Goal: Check status: Check status

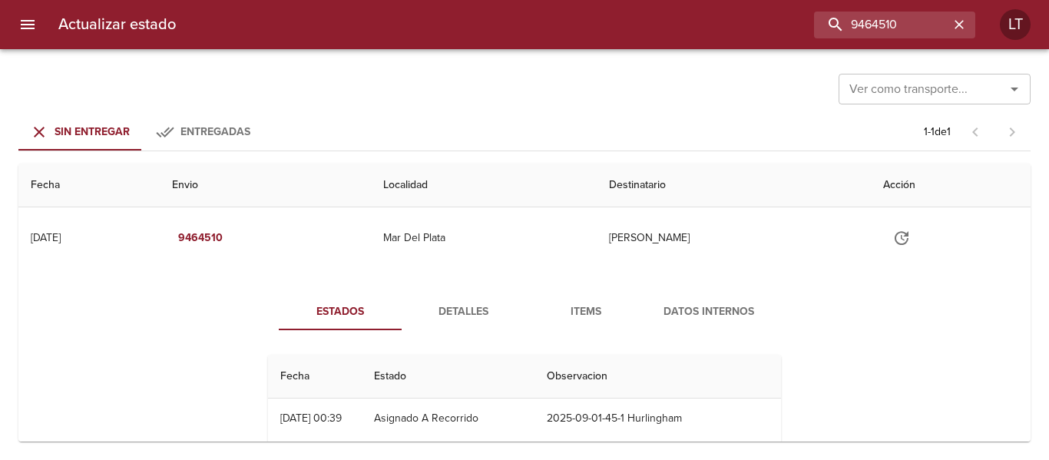
scroll to position [81, 0]
click at [859, 26] on input "9464510" at bounding box center [850, 25] width 197 height 27
paste input "[PERSON_NAME]"
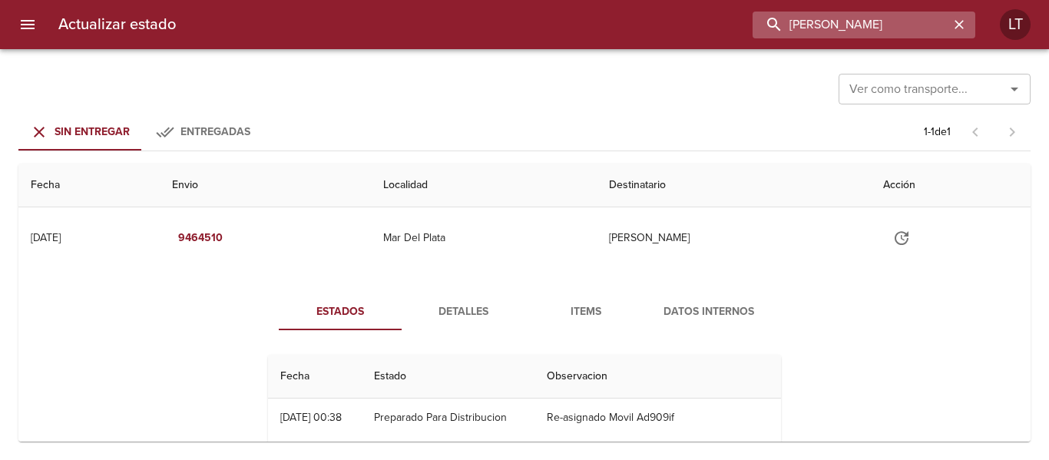
type input "[PERSON_NAME]"
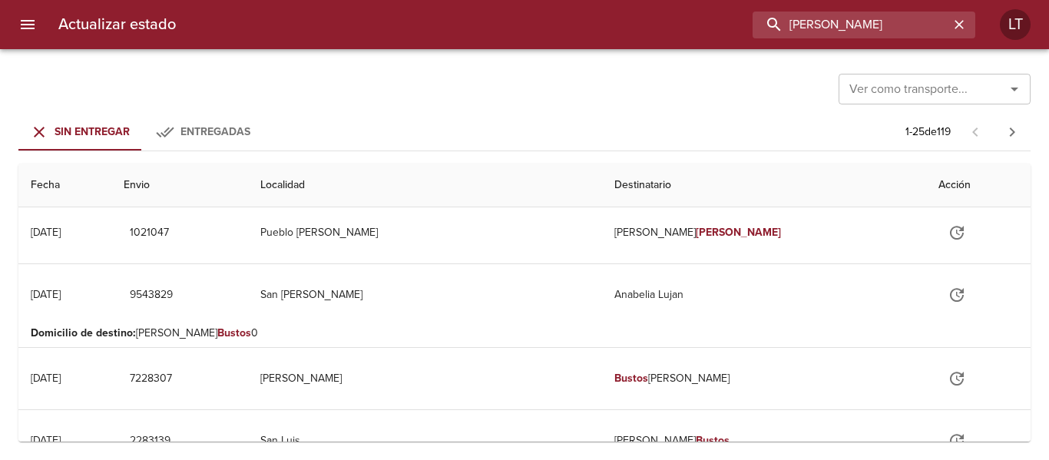
scroll to position [0, 0]
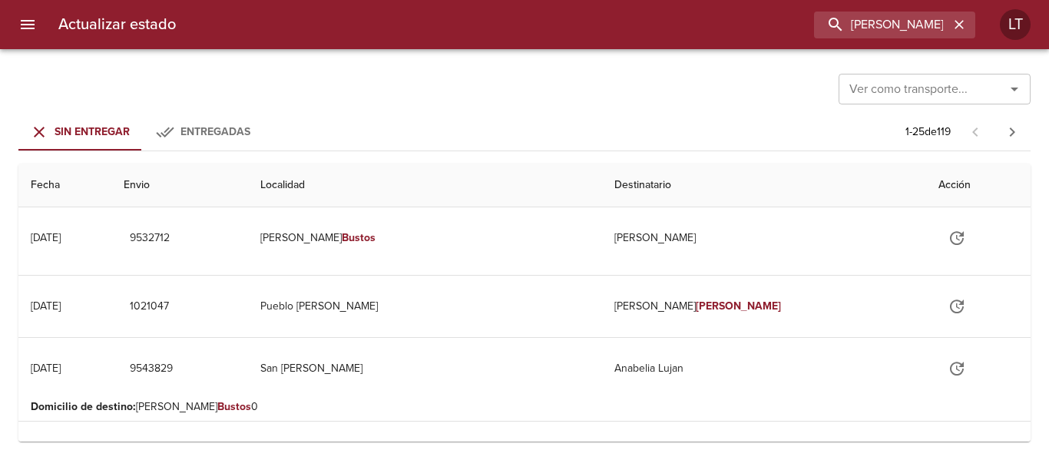
click at [210, 135] on span "Entregadas" at bounding box center [215, 131] width 70 height 13
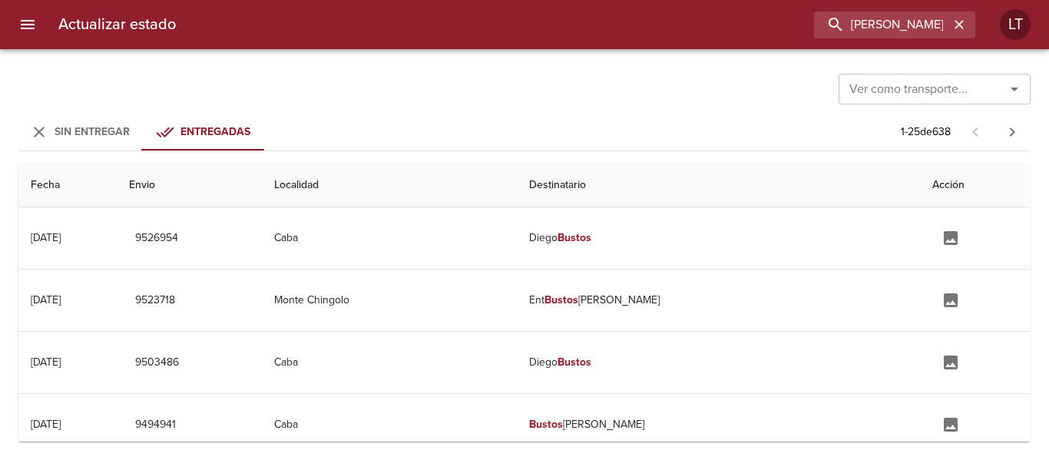
click at [101, 137] on span "Sin Entregar" at bounding box center [92, 131] width 75 height 13
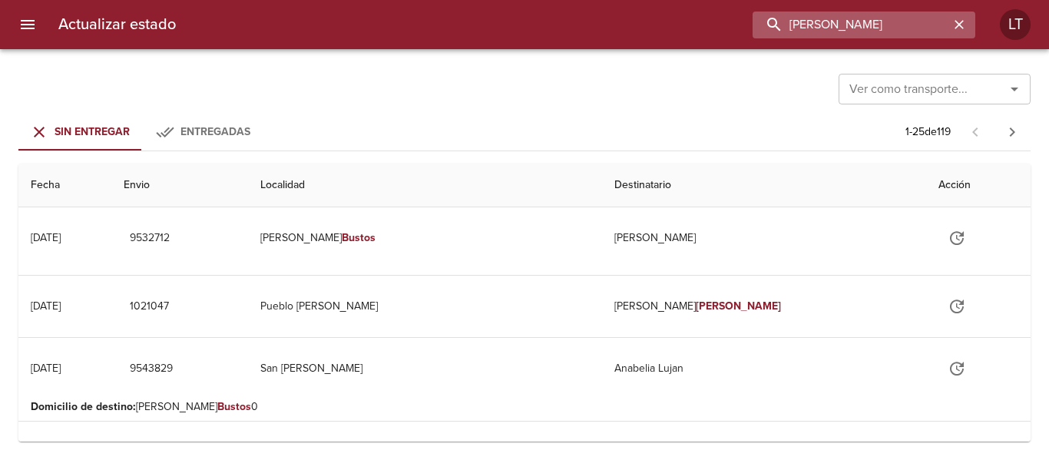
click at [875, 30] on input "[PERSON_NAME]" at bounding box center [850, 25] width 197 height 27
paste input "9538401"
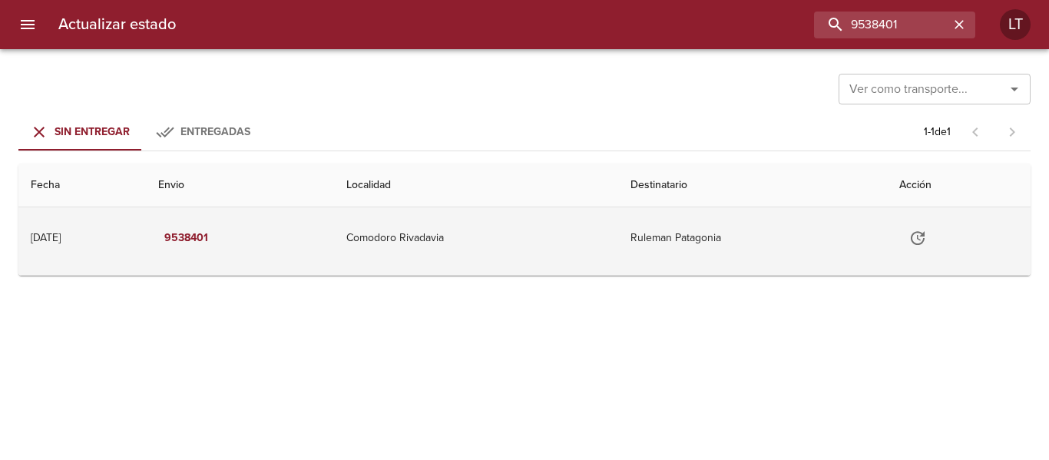
click at [478, 250] on td "Comodoro Rivadavia" at bounding box center [476, 237] width 285 height 61
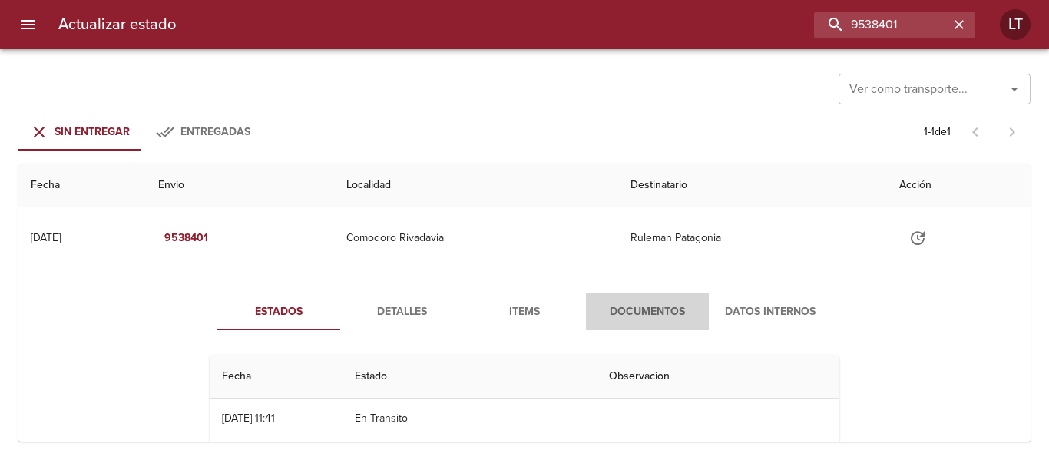
click at [657, 326] on button "Documentos" at bounding box center [647, 311] width 123 height 37
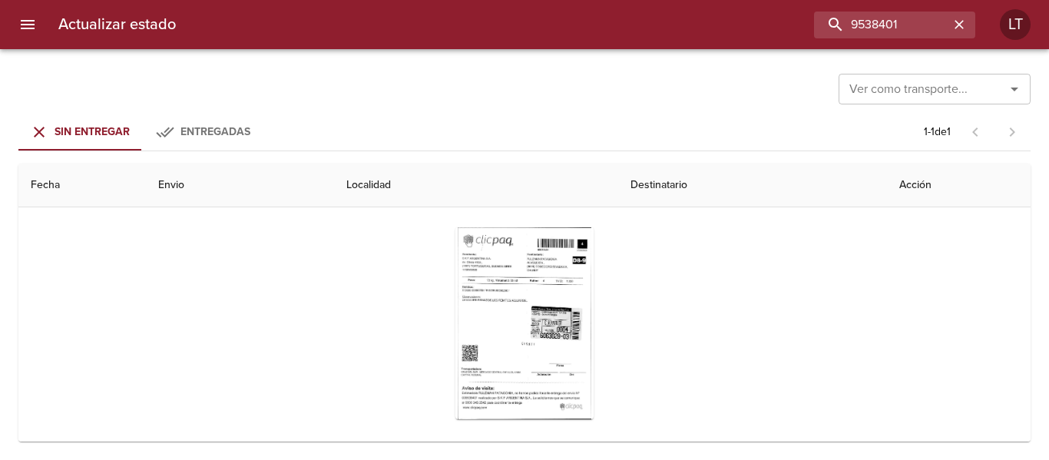
scroll to position [227, 0]
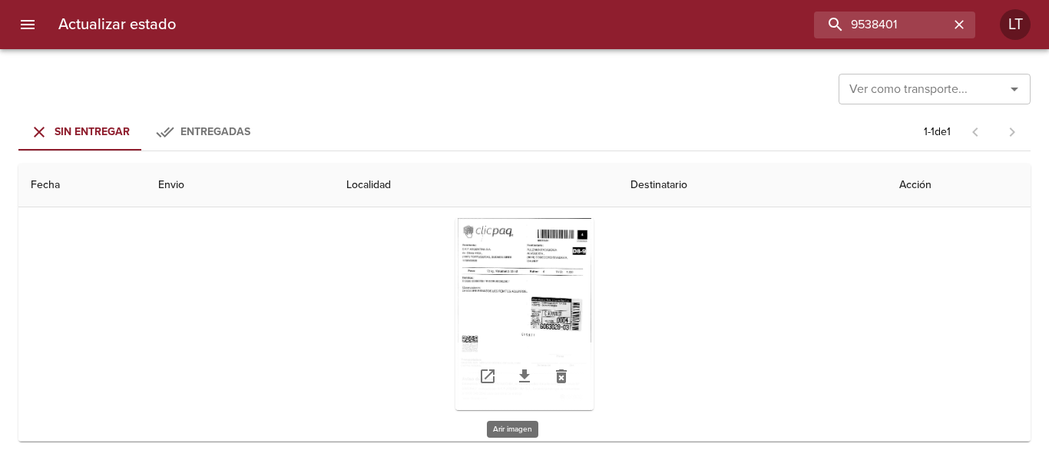
click at [531, 296] on div "Tabla de envíos del cliente" at bounding box center [524, 314] width 138 height 192
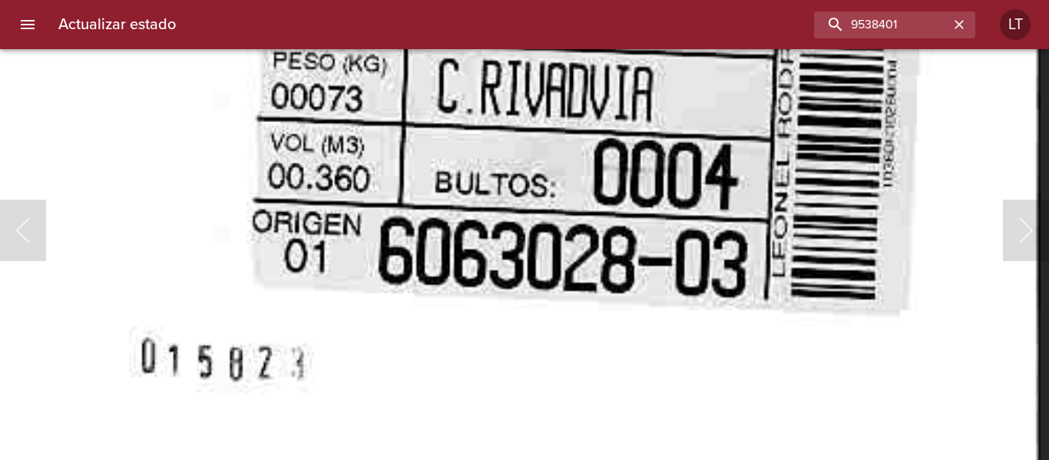
click at [456, 272] on img "Lightbox" at bounding box center [173, 94] width 1731 height 2484
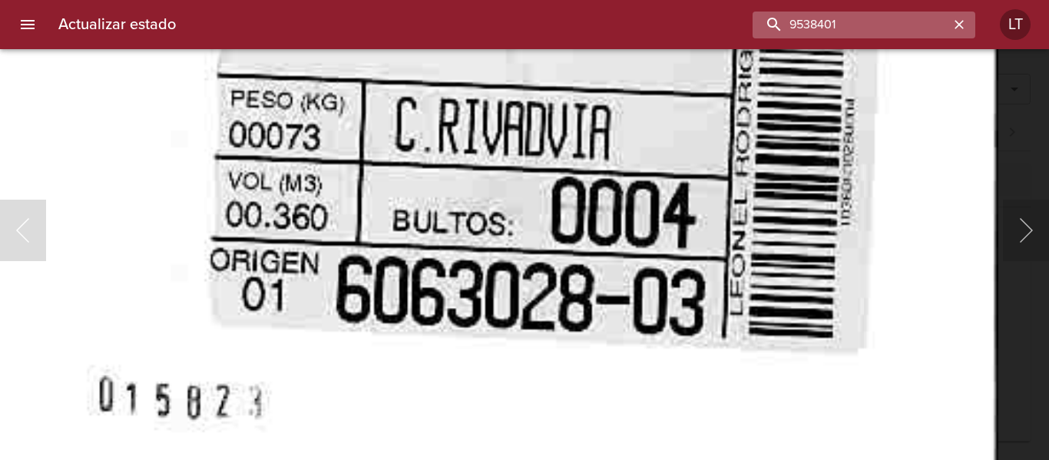
click at [879, 13] on input "9538401" at bounding box center [850, 25] width 197 height 27
paste input "41910"
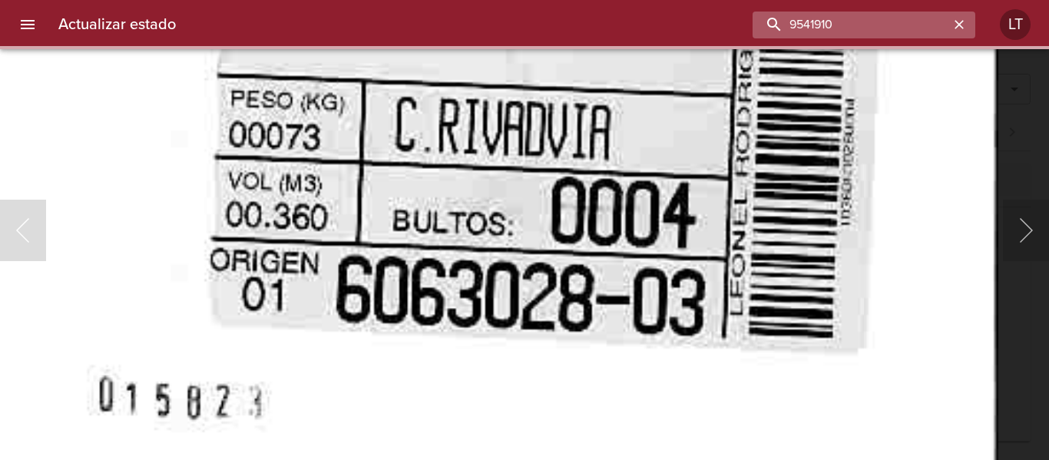
scroll to position [0, 0]
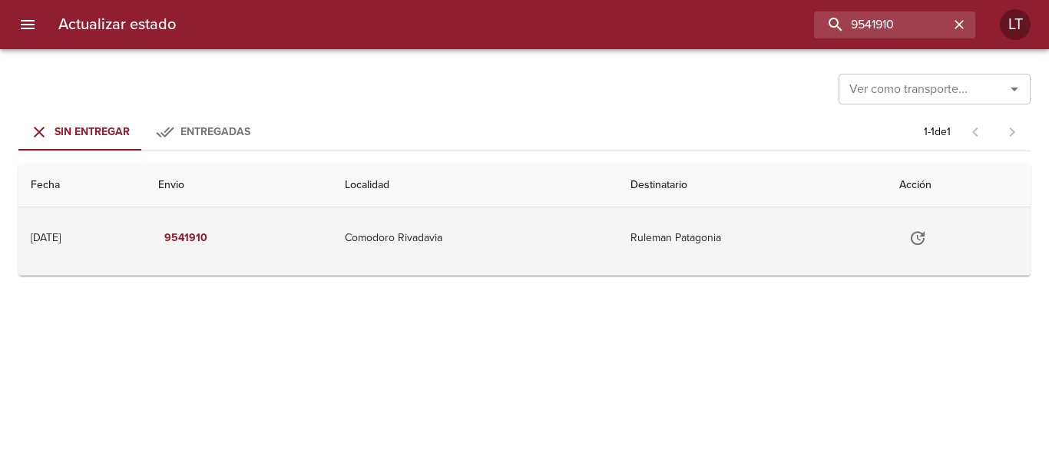
click at [596, 237] on td "Comodoro Rivadavia" at bounding box center [475, 237] width 286 height 61
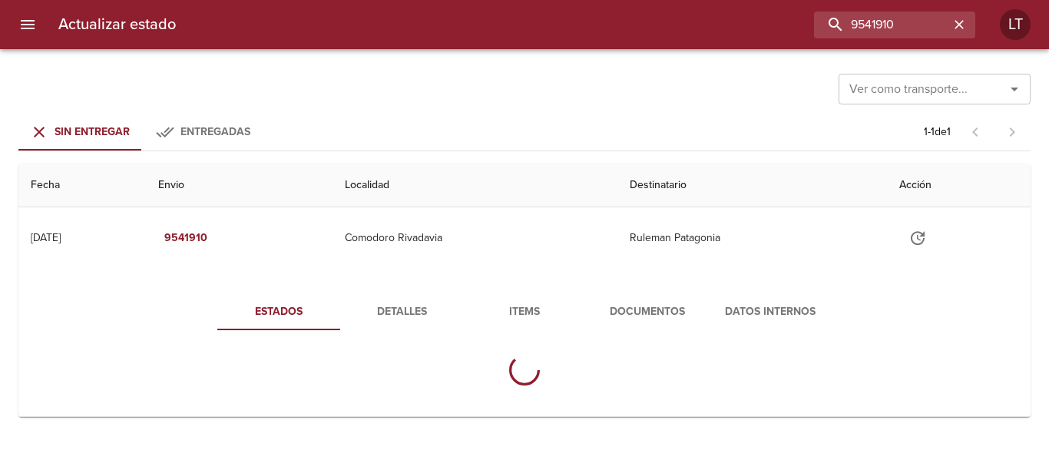
click at [607, 307] on span "Documentos" at bounding box center [647, 312] width 104 height 19
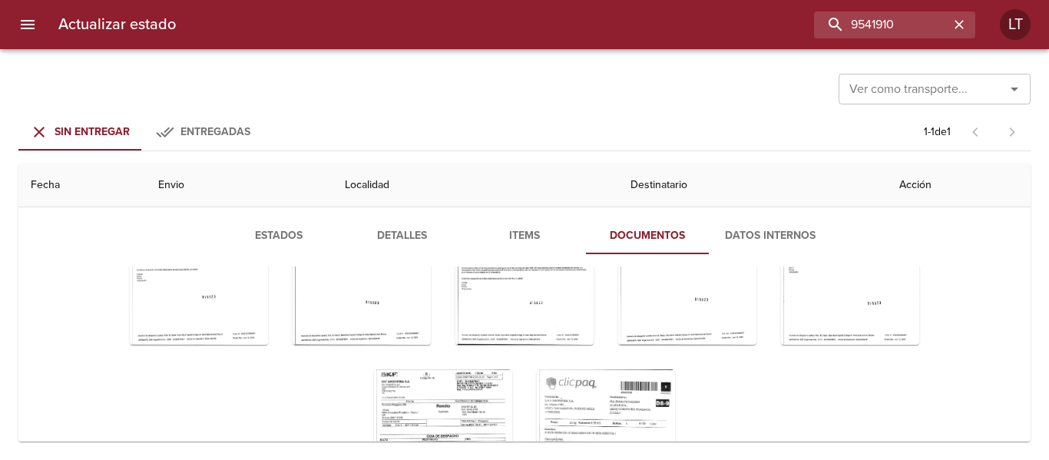
scroll to position [227, 0]
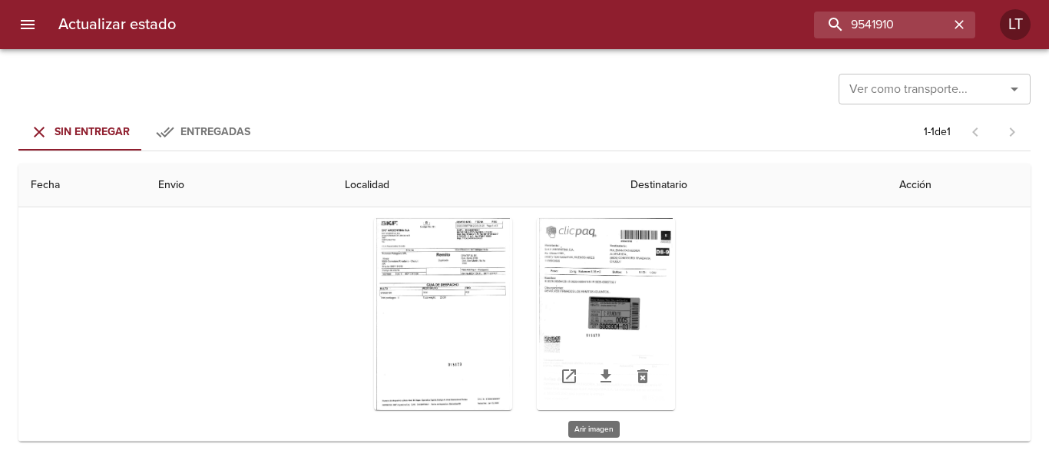
click at [599, 295] on div "Tabla de envíos del cliente" at bounding box center [606, 314] width 138 height 192
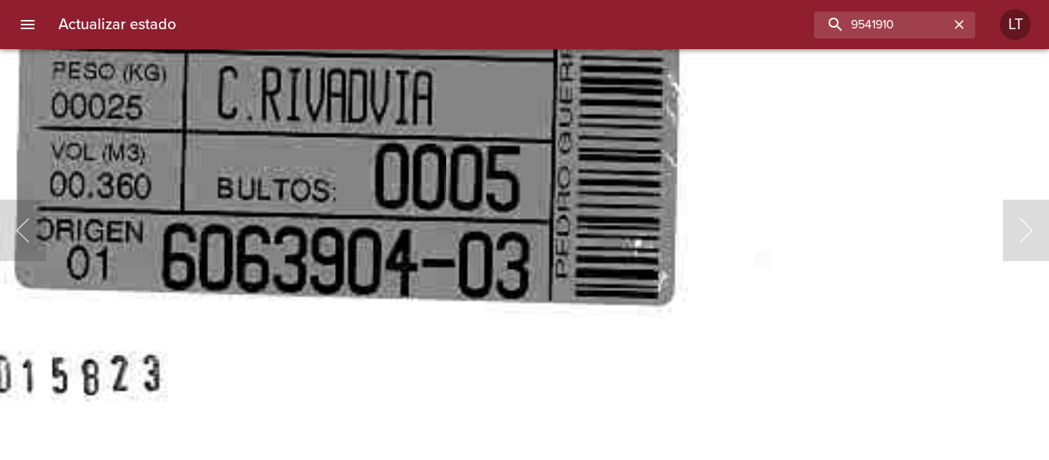
click at [607, 433] on img "Lightbox" at bounding box center [243, 101] width 1727 height 2484
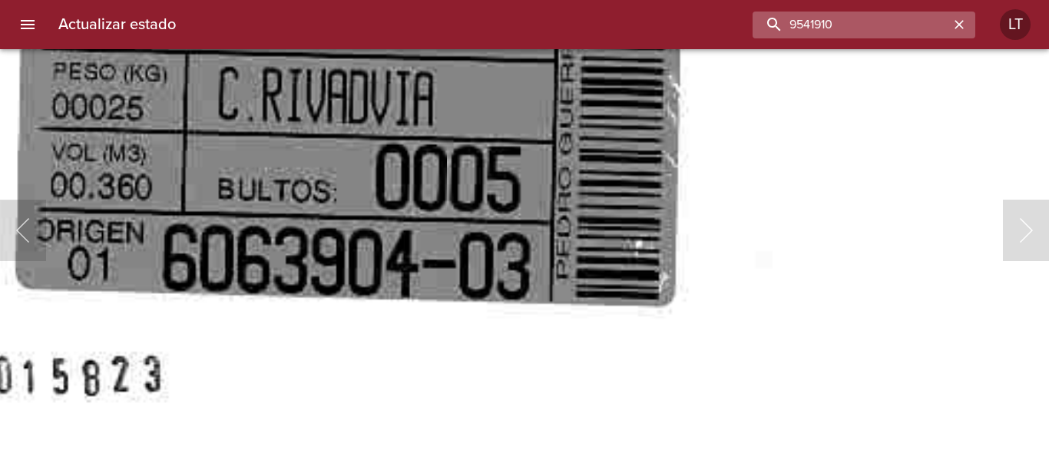
click at [868, 34] on input "9541910" at bounding box center [850, 25] width 197 height 27
paste input "24"
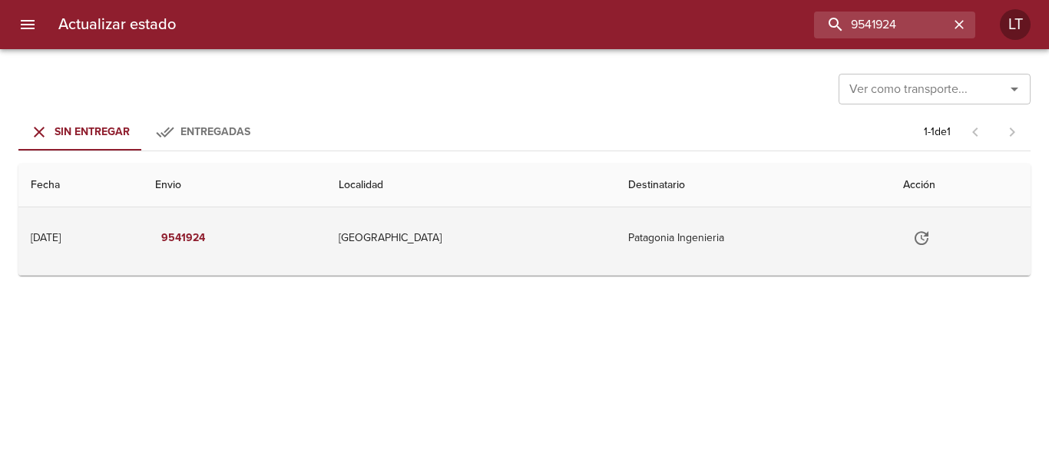
click at [544, 245] on td "[GEOGRAPHIC_DATA]" at bounding box center [471, 237] width 290 height 61
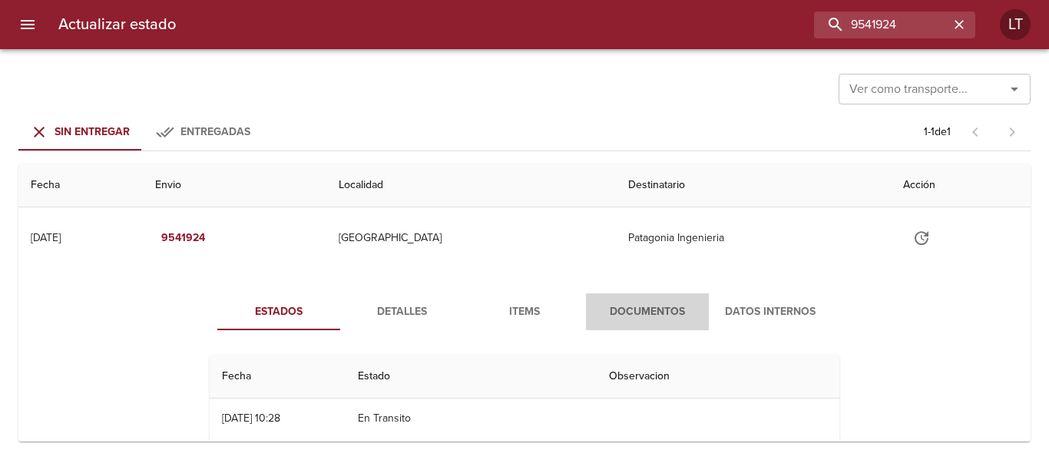
click at [645, 316] on span "Documentos" at bounding box center [647, 312] width 104 height 19
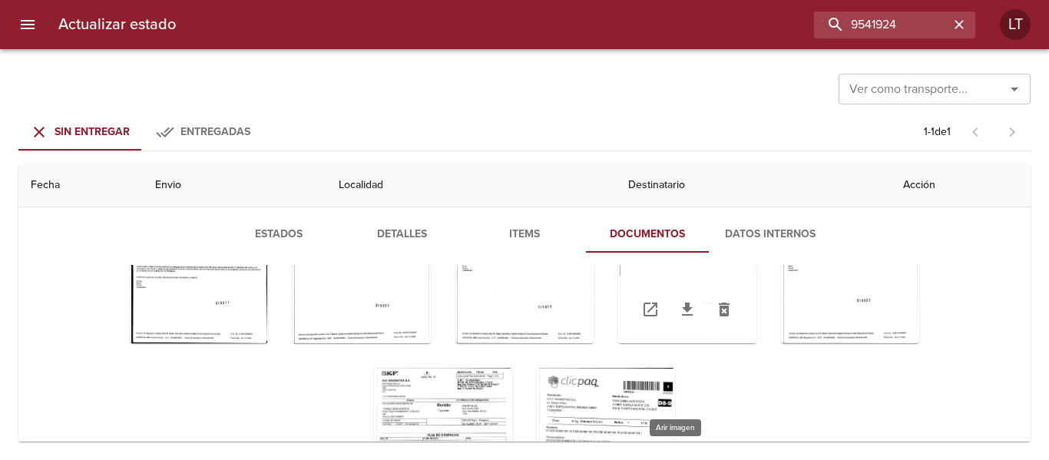
scroll to position [227, 0]
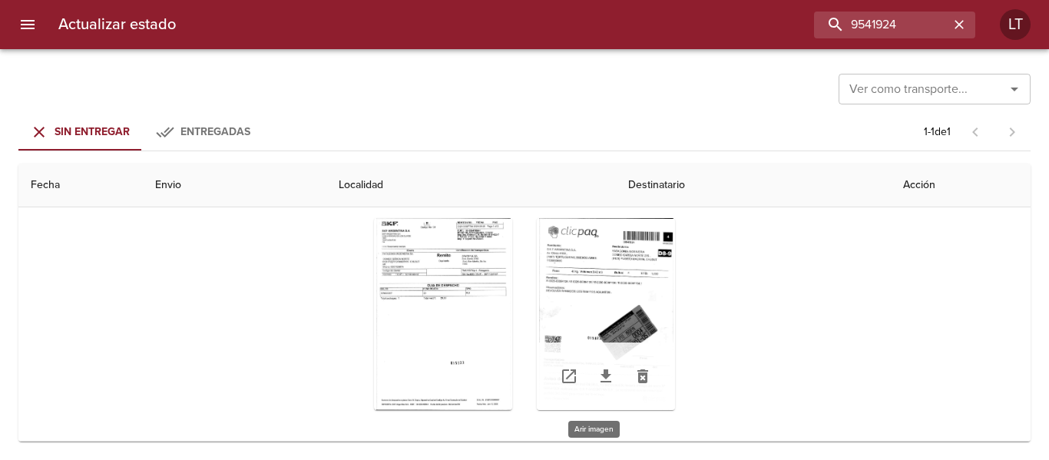
click at [638, 325] on div "Tabla de envíos del cliente" at bounding box center [606, 314] width 138 height 192
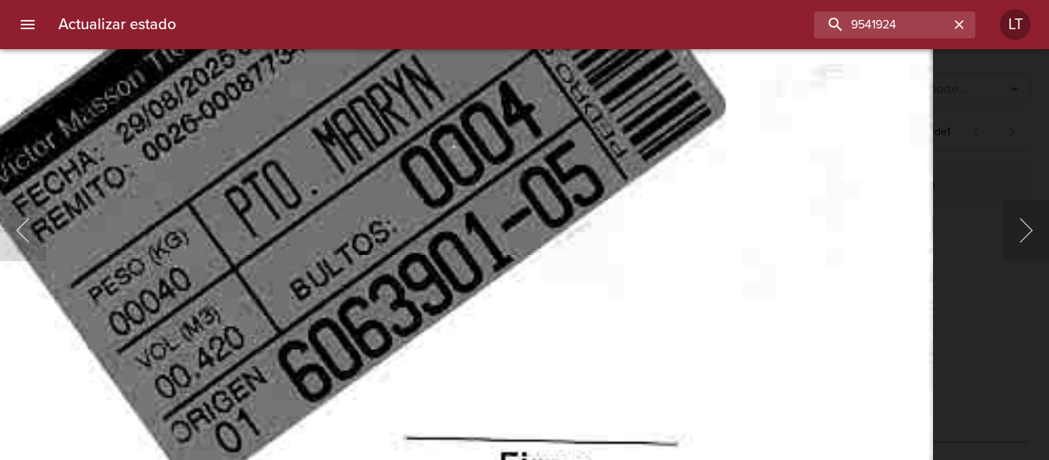
click at [858, 31] on input "9541924" at bounding box center [850, 25] width 197 height 27
paste input "38415"
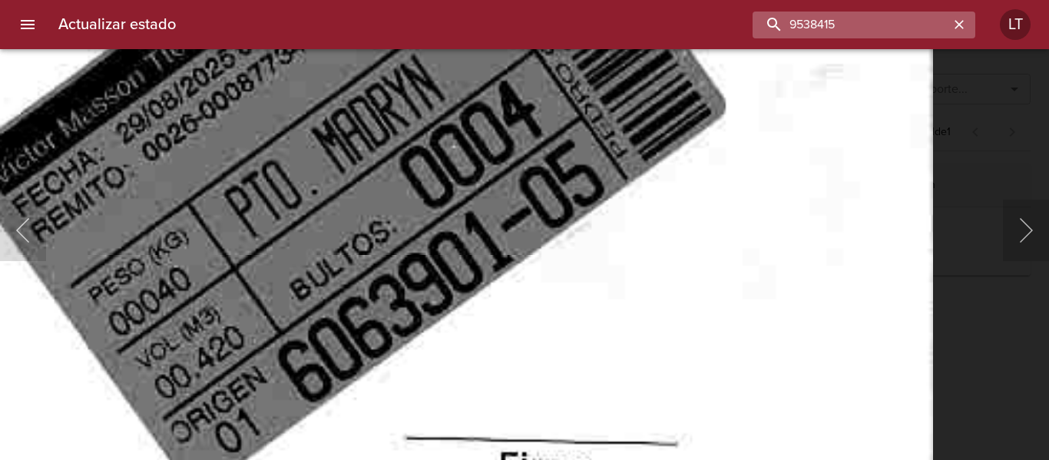
scroll to position [0, 0]
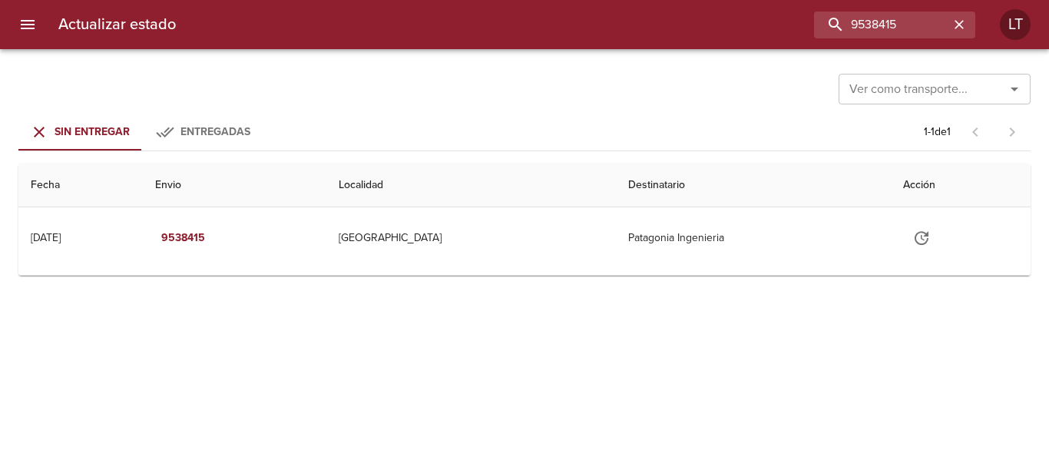
click at [777, 310] on div "Ver como transporte... Ver como transporte... Sin Entregar Entregadas 1 - 1 de …" at bounding box center [524, 254] width 1049 height 411
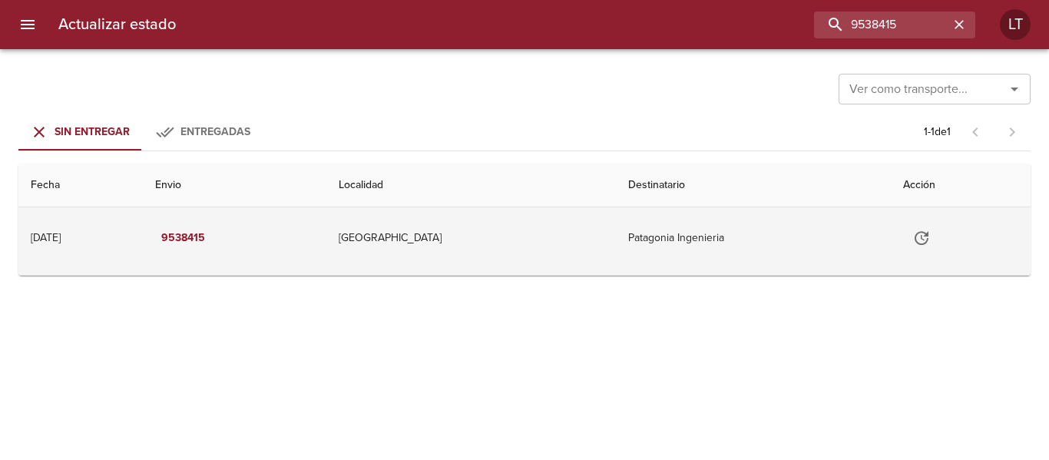
click at [769, 249] on td "Patagonia Ingenieria" at bounding box center [753, 237] width 275 height 61
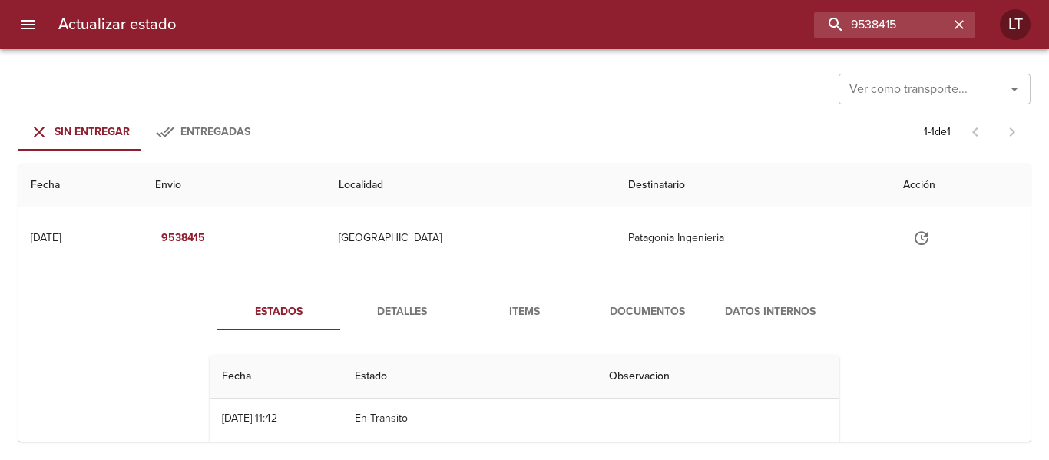
click at [666, 306] on span "Documentos" at bounding box center [647, 312] width 104 height 19
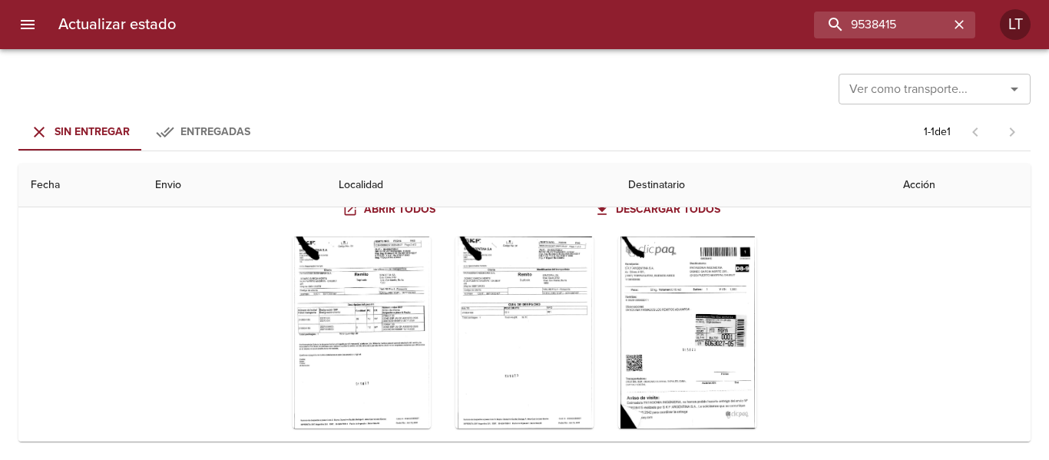
scroll to position [190, 0]
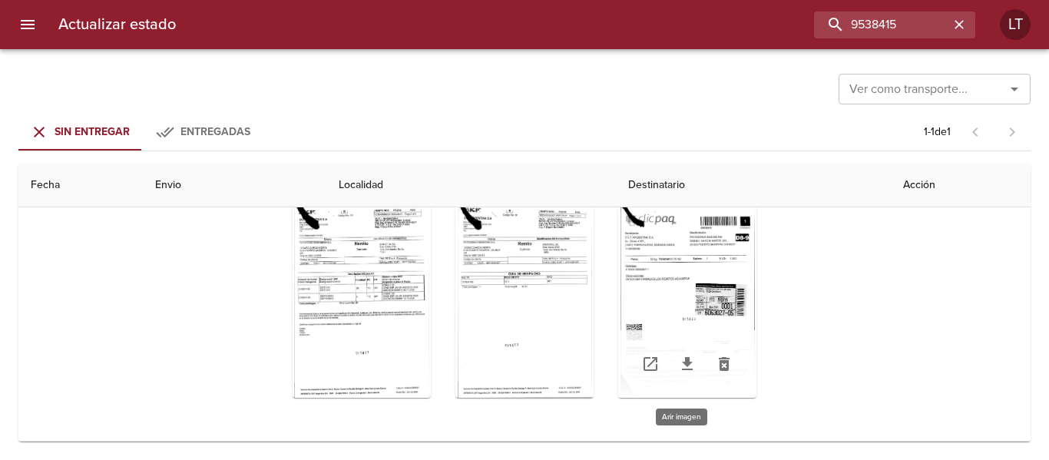
click at [701, 322] on div "Tabla de envíos del cliente" at bounding box center [687, 302] width 138 height 192
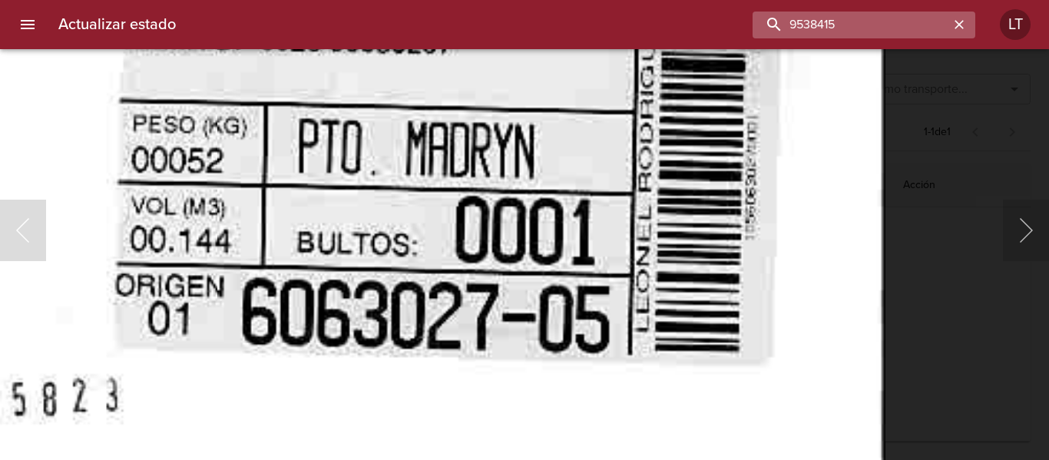
click at [879, 30] on input "9538415" at bounding box center [850, 25] width 197 height 27
paste input "62"
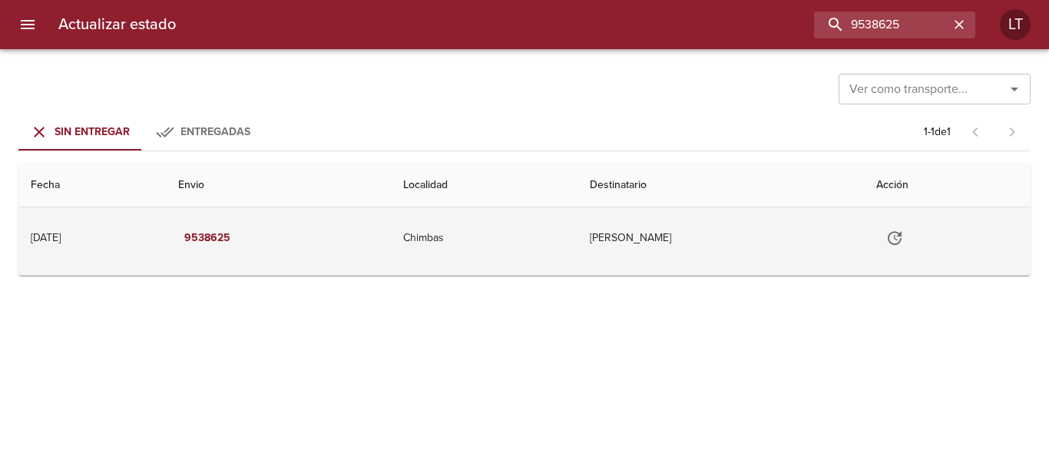
click at [578, 227] on td "Chimbas" at bounding box center [484, 237] width 187 height 61
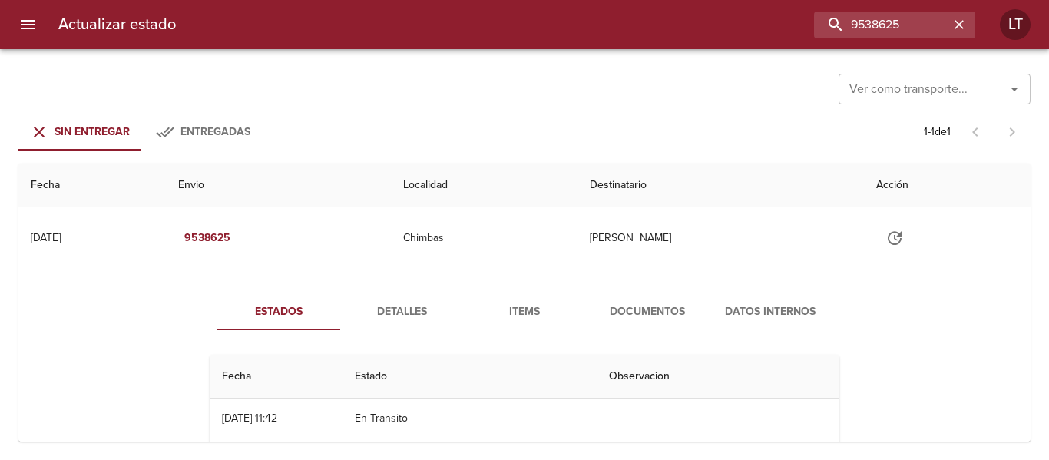
click at [635, 301] on button "Documentos" at bounding box center [647, 311] width 123 height 37
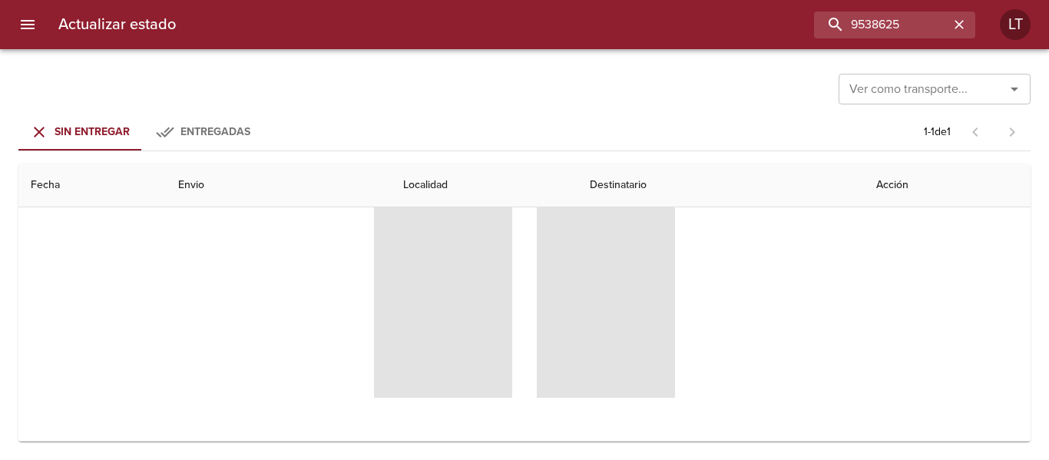
scroll to position [190, 0]
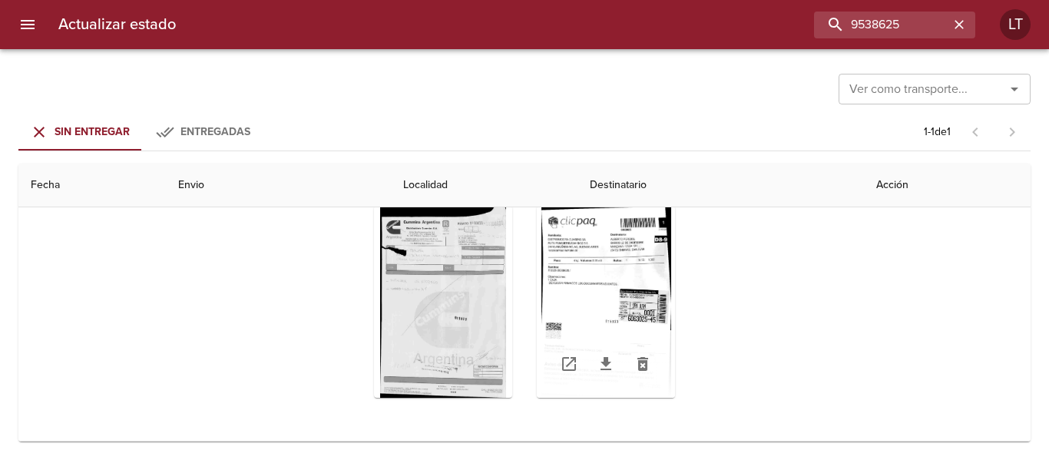
click at [610, 304] on div "Tabla de envíos del cliente" at bounding box center [606, 302] width 138 height 192
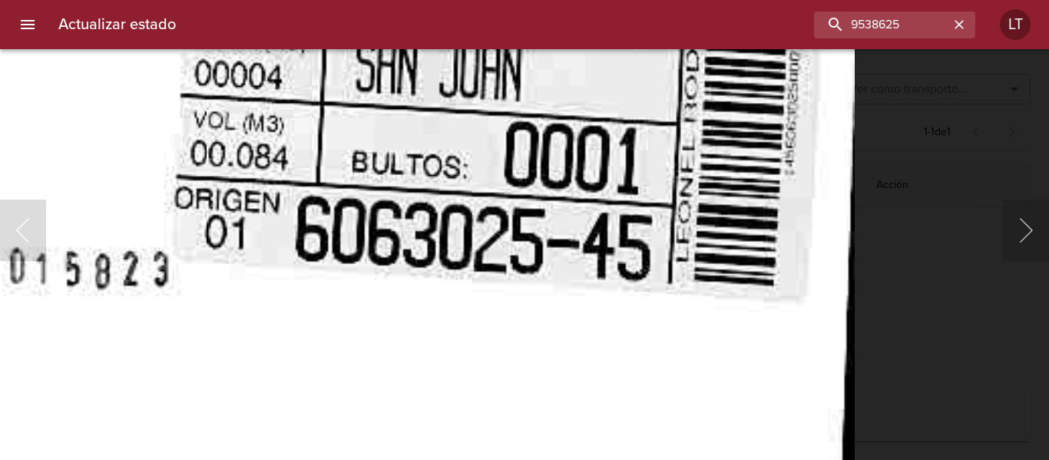
click at [587, 279] on img "Lightbox" at bounding box center [15, 16] width 1678 height 2484
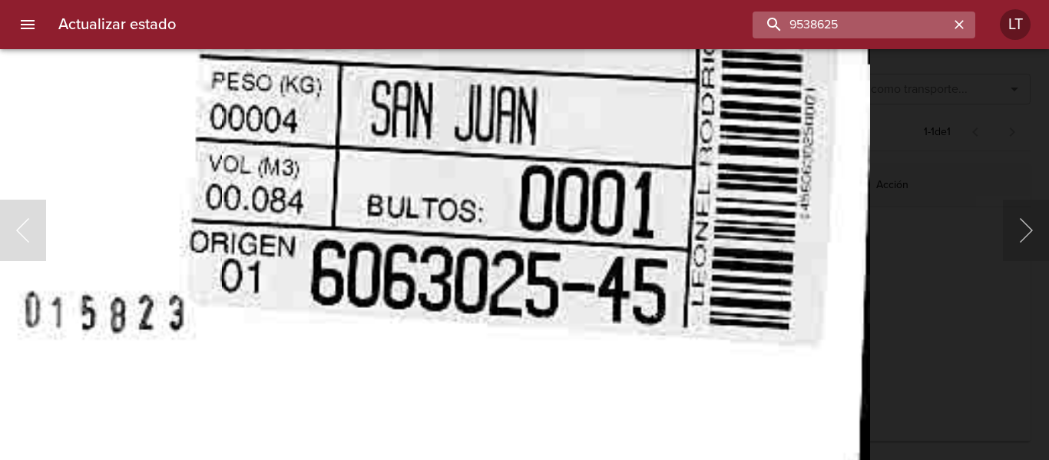
click at [918, 24] on input "9538625" at bounding box center [850, 25] width 197 height 27
paste input "405849"
type input "9405849"
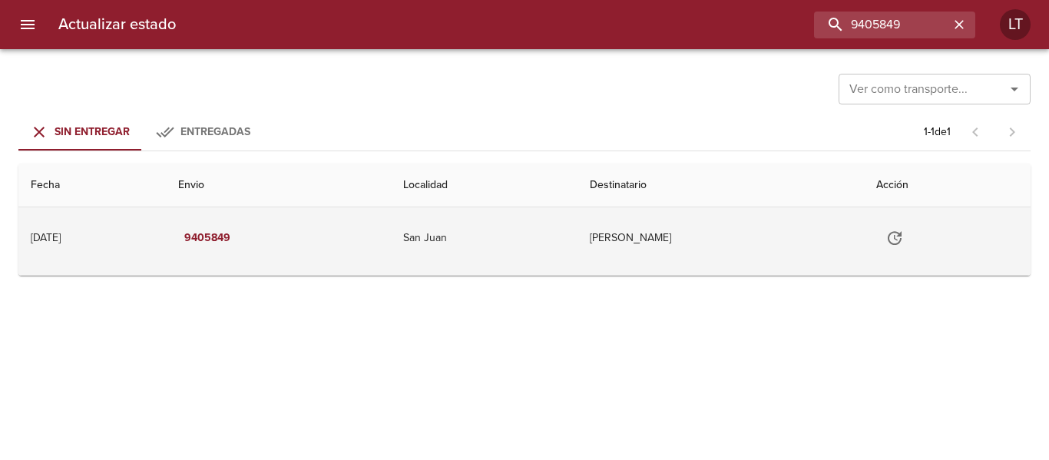
click at [788, 243] on td "[PERSON_NAME]" at bounding box center [720, 237] width 286 height 61
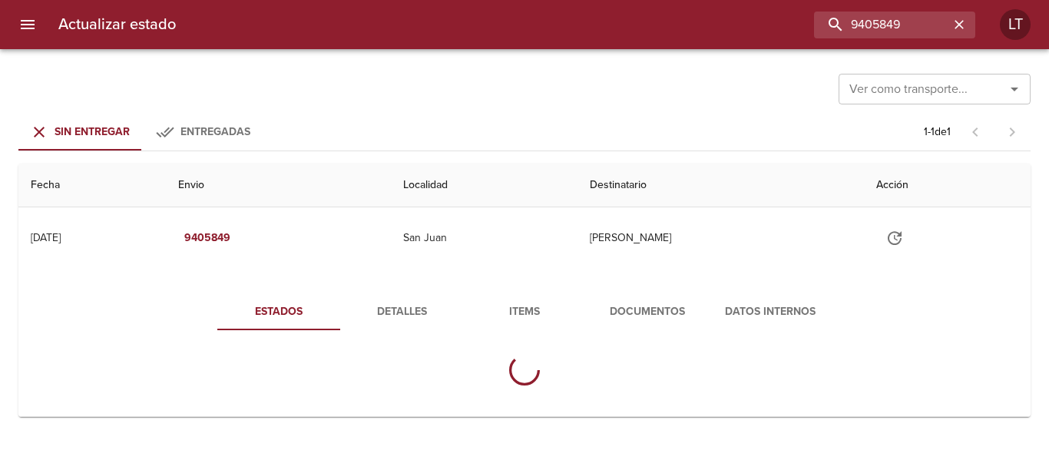
click at [684, 312] on span "Documentos" at bounding box center [647, 312] width 104 height 19
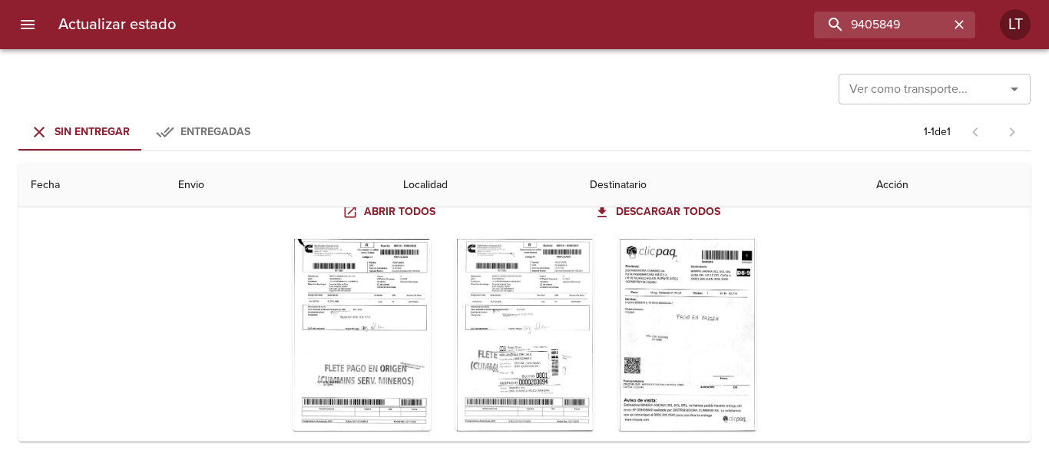
scroll to position [190, 0]
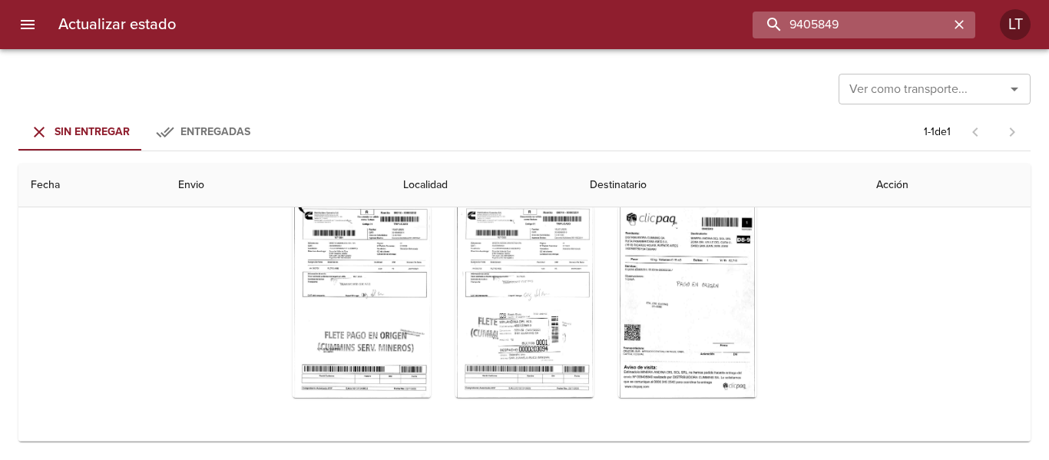
click at [895, 29] on input "9405849" at bounding box center [850, 25] width 197 height 27
paste input "918"
type input "9405918"
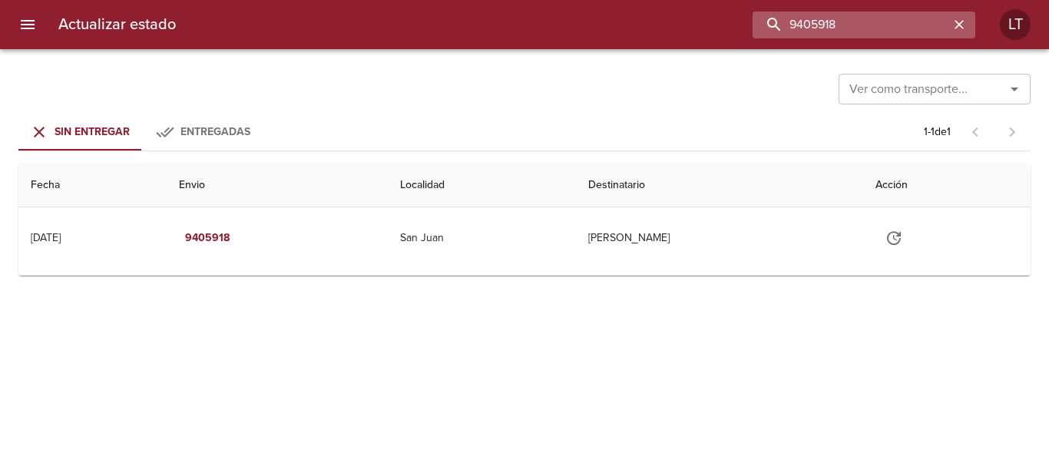
scroll to position [0, 0]
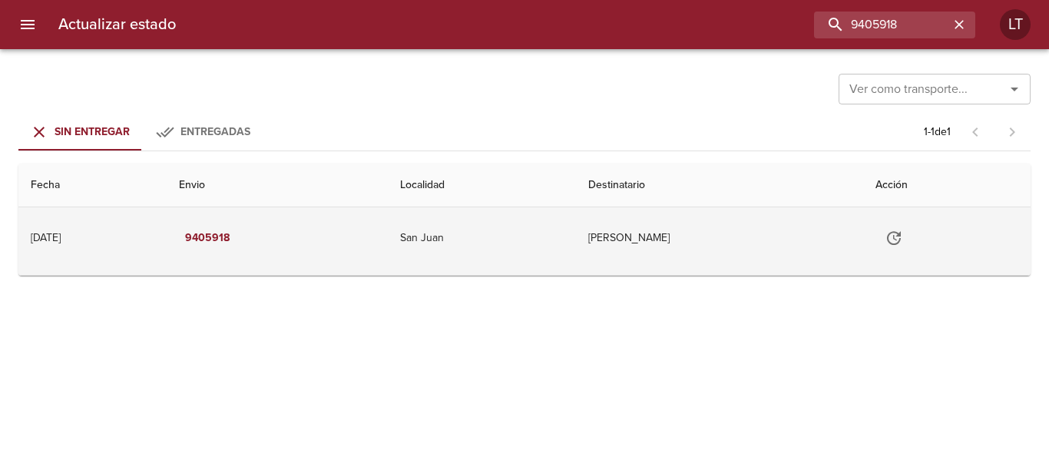
click at [727, 260] on td "[PERSON_NAME]" at bounding box center [720, 237] width 288 height 61
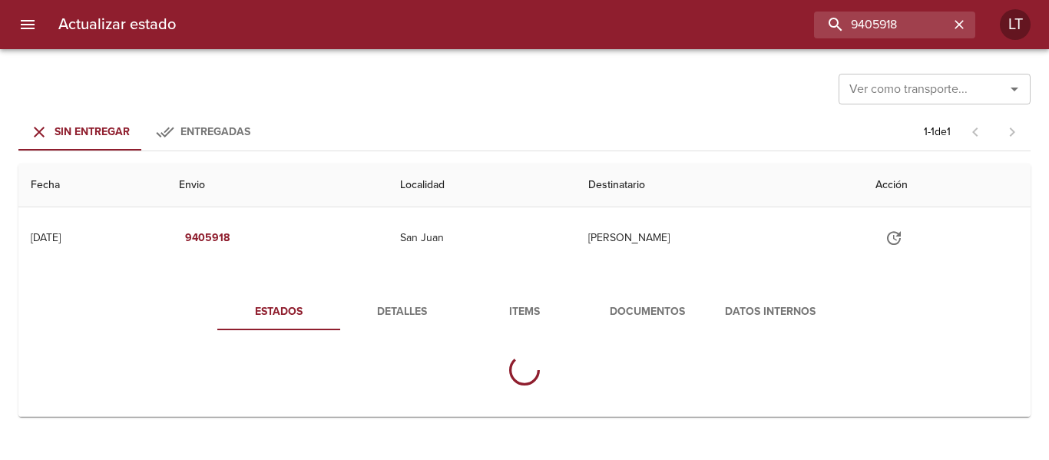
click at [624, 323] on button "Documentos" at bounding box center [647, 311] width 123 height 37
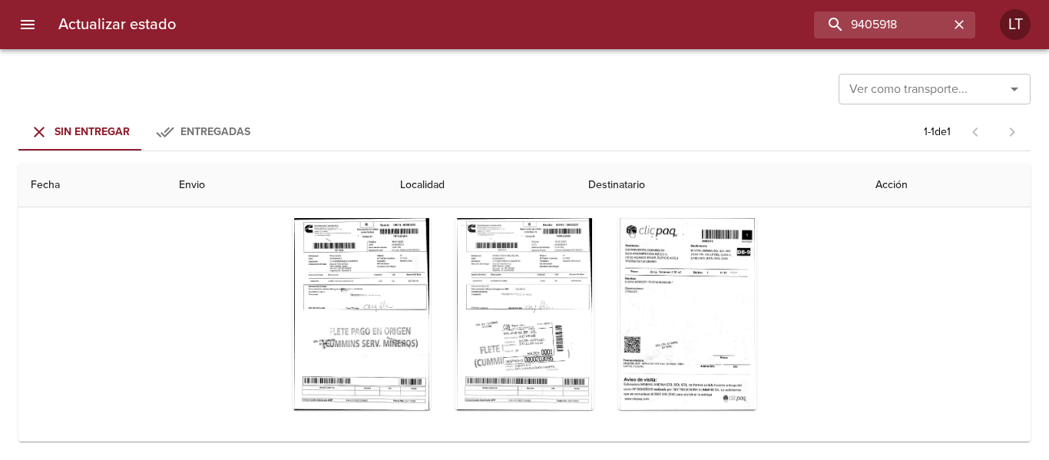
scroll to position [190, 0]
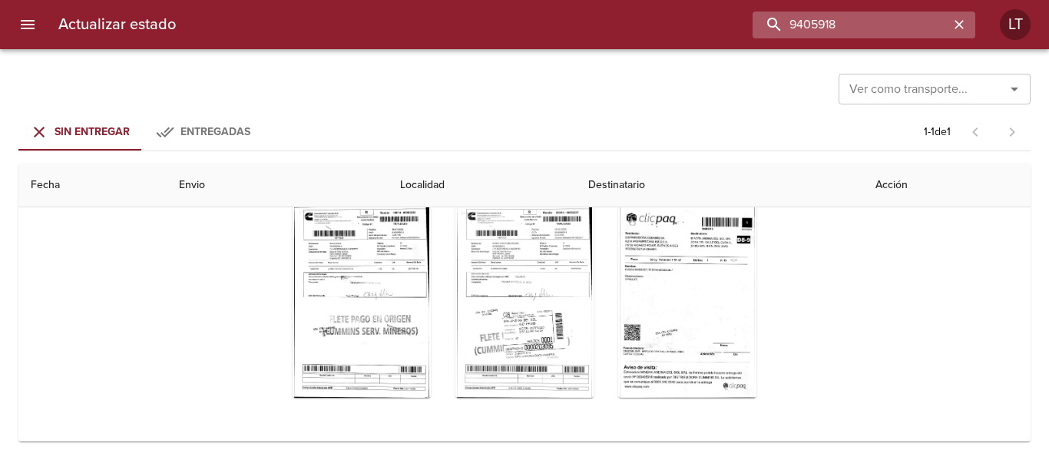
click at [846, 29] on input "9405918" at bounding box center [850, 25] width 197 height 27
paste input "531139"
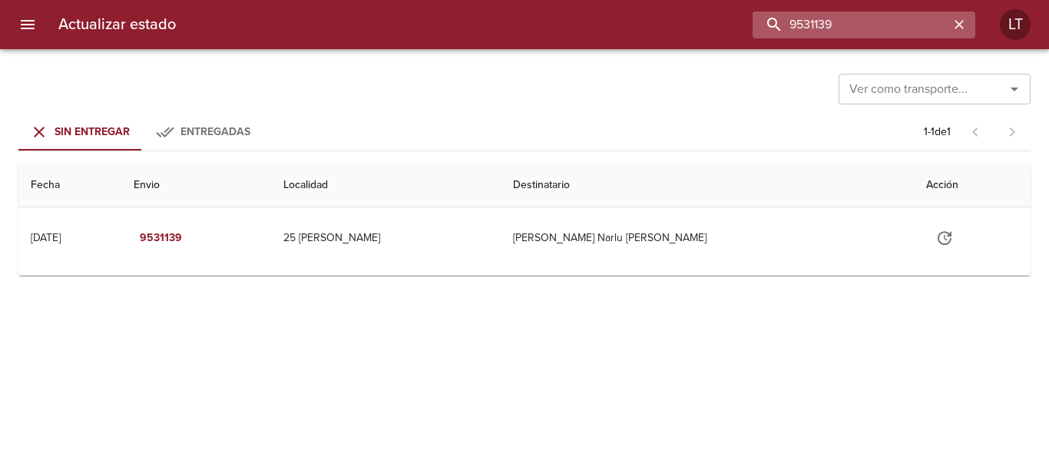
scroll to position [0, 0]
click at [633, 270] on td "Guia : 9531139" at bounding box center [524, 272] width 1012 height 6
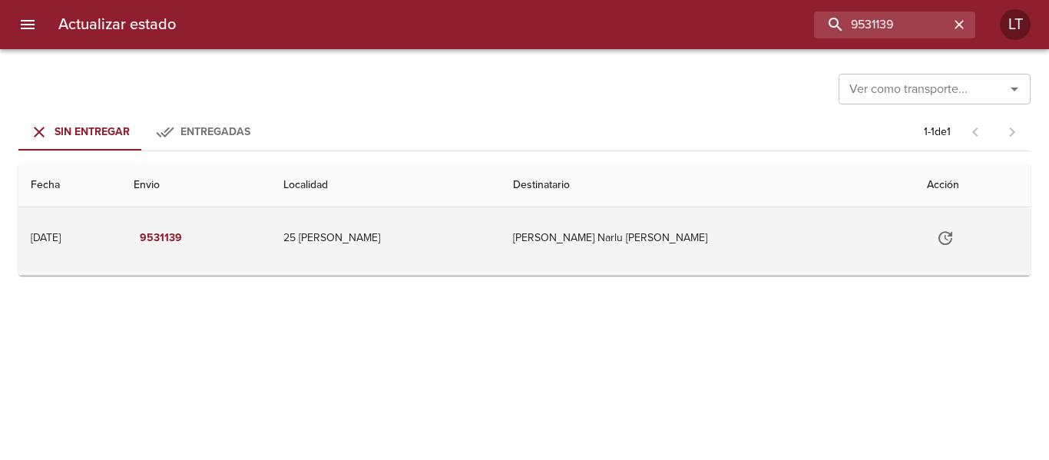
click at [639, 249] on td "[PERSON_NAME] Narlu [PERSON_NAME]" at bounding box center [708, 237] width 414 height 61
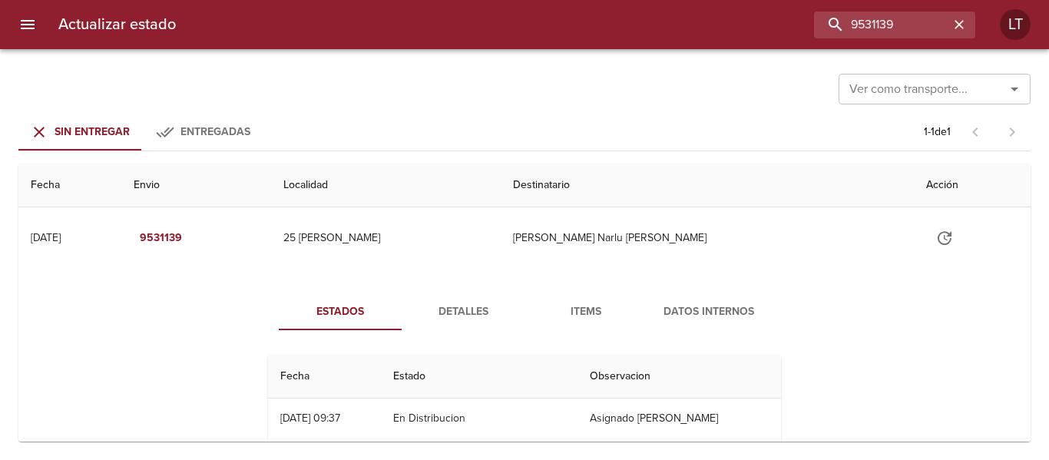
scroll to position [77, 0]
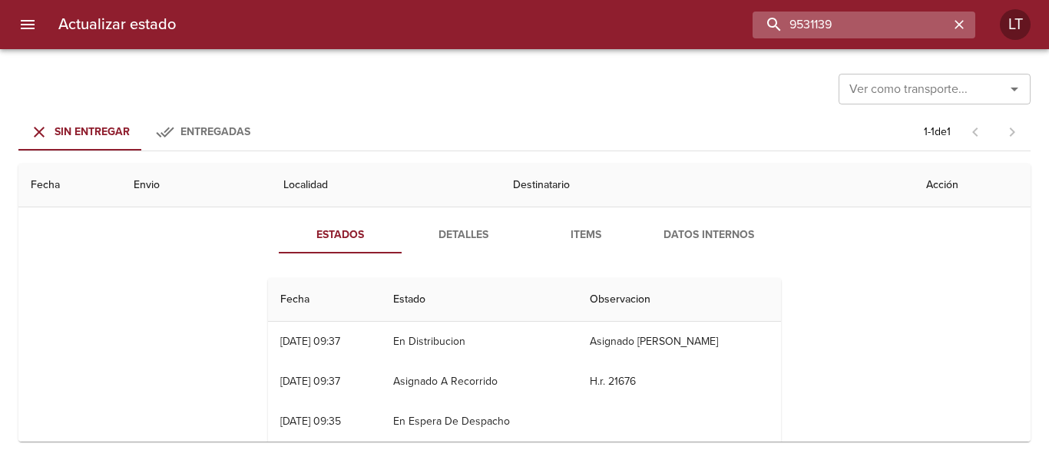
click at [891, 33] on input "9531139" at bounding box center [850, 25] width 197 height 27
paste input "15"
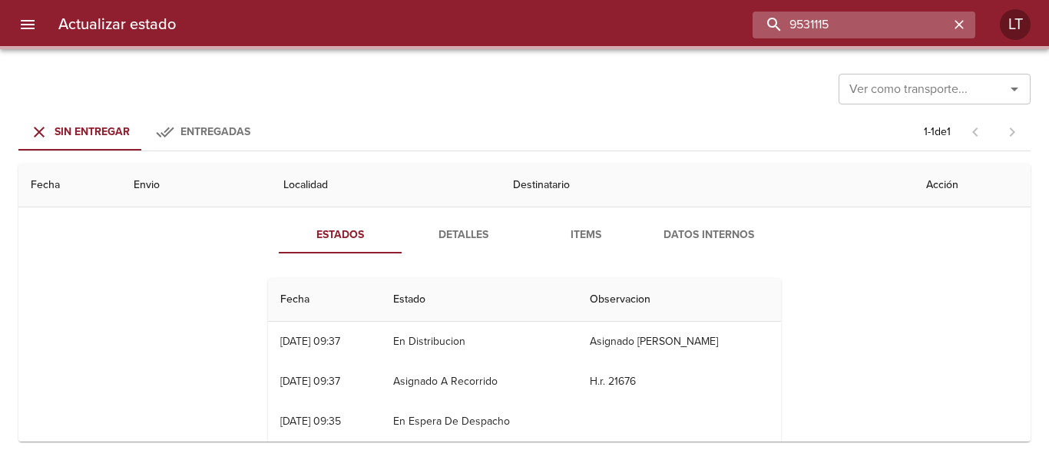
scroll to position [0, 0]
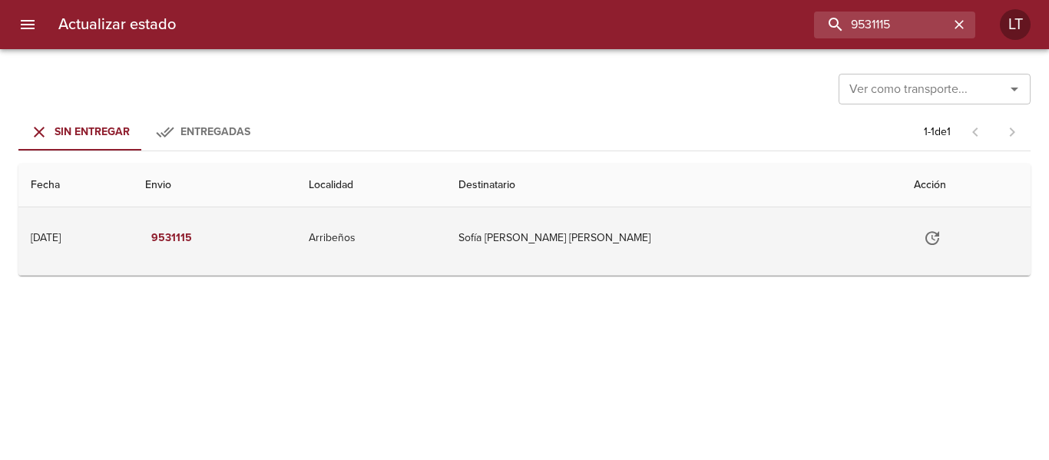
click at [577, 263] on td "Sofía [PERSON_NAME] [PERSON_NAME]" at bounding box center [673, 237] width 455 height 61
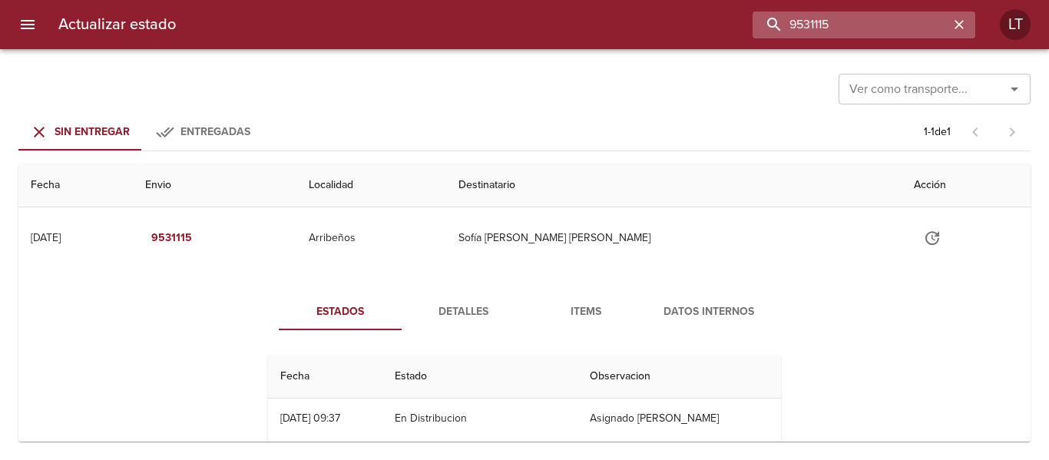
click at [880, 18] on input "9531115" at bounding box center [850, 25] width 197 height 27
paste input "32705"
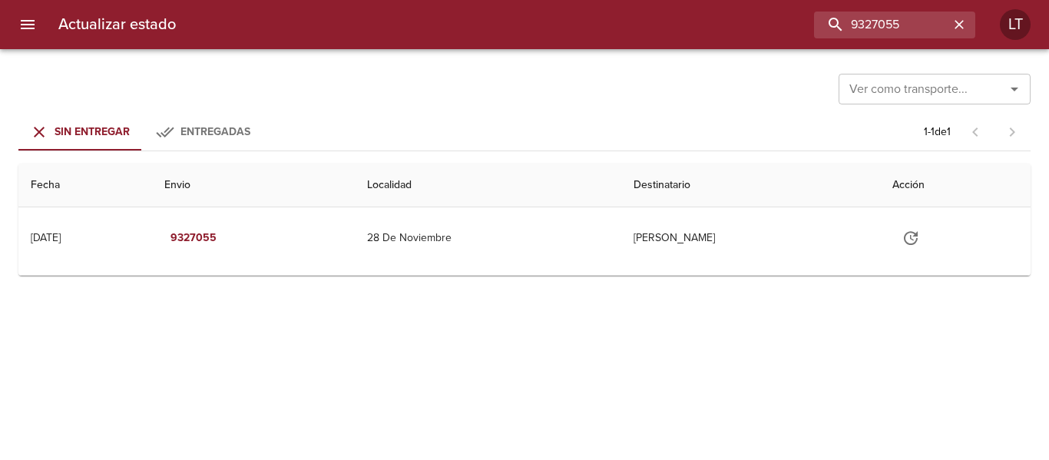
click at [722, 300] on div "Ver como transporte... Ver como transporte... Sin Entregar Entregadas 1 - 1 de …" at bounding box center [524, 254] width 1049 height 411
click at [716, 270] on td "Guia : 9327055" at bounding box center [524, 272] width 1012 height 6
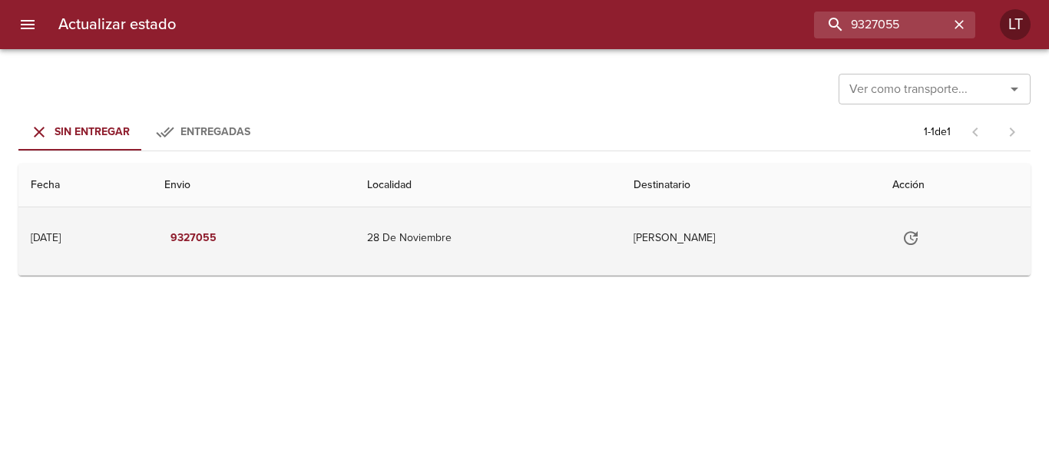
click at [713, 253] on td "[PERSON_NAME]" at bounding box center [750, 237] width 259 height 61
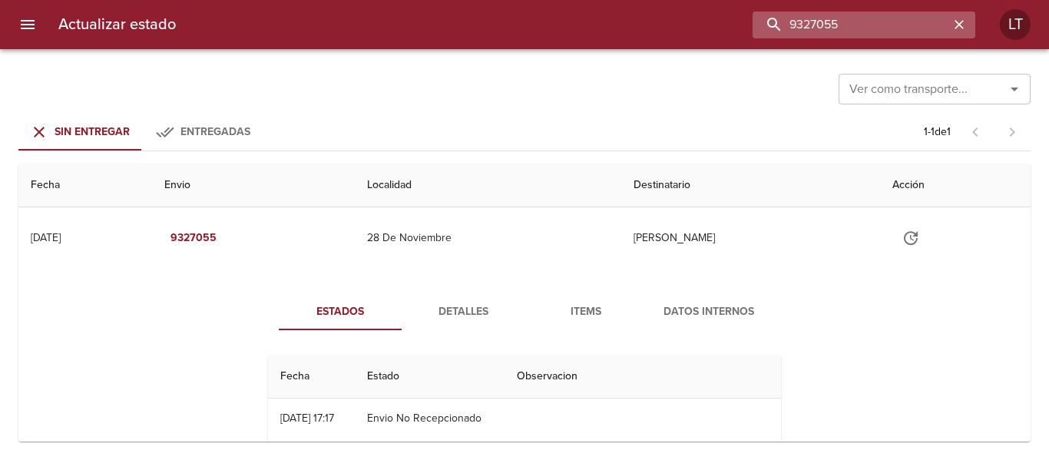
click at [886, 23] on input "9327055" at bounding box center [850, 25] width 197 height 27
paste input "91098"
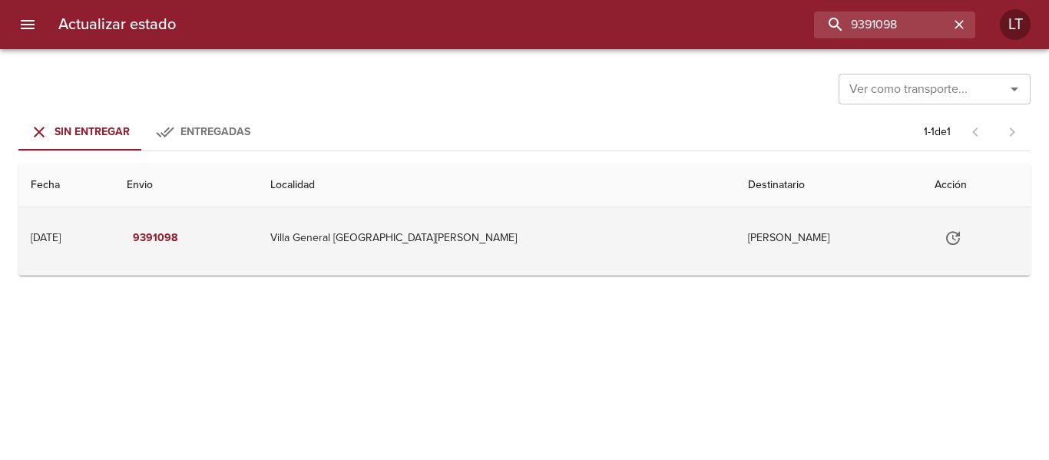
click at [571, 237] on td "Villa General [GEOGRAPHIC_DATA][PERSON_NAME]" at bounding box center [497, 237] width 478 height 61
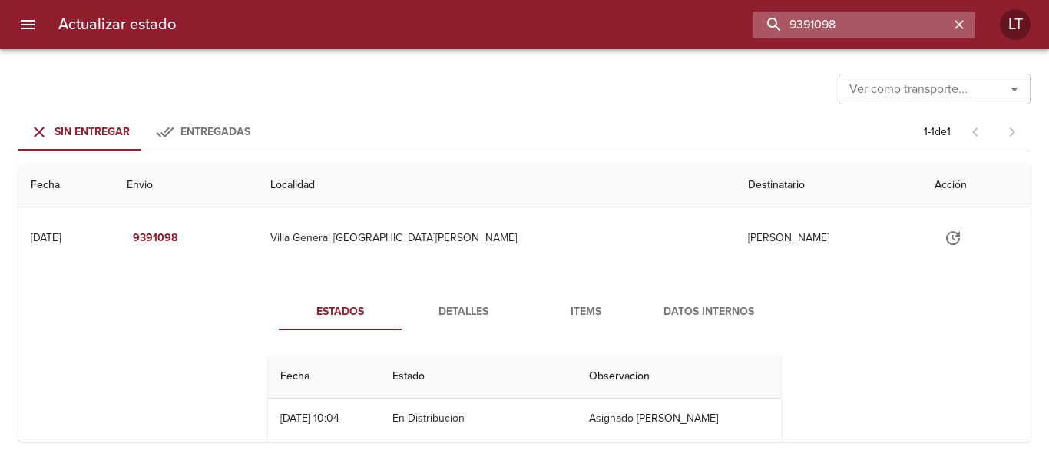
click at [857, 21] on input "9391098" at bounding box center [850, 25] width 197 height 27
paste input "536971"
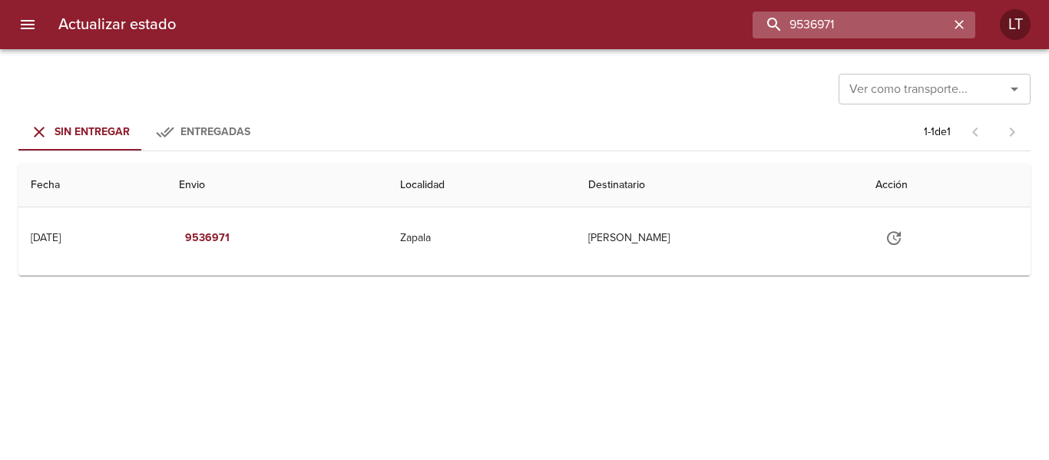
click at [891, 22] on input "9536971" at bounding box center [850, 25] width 197 height 27
paste input "41887"
type input "9541887"
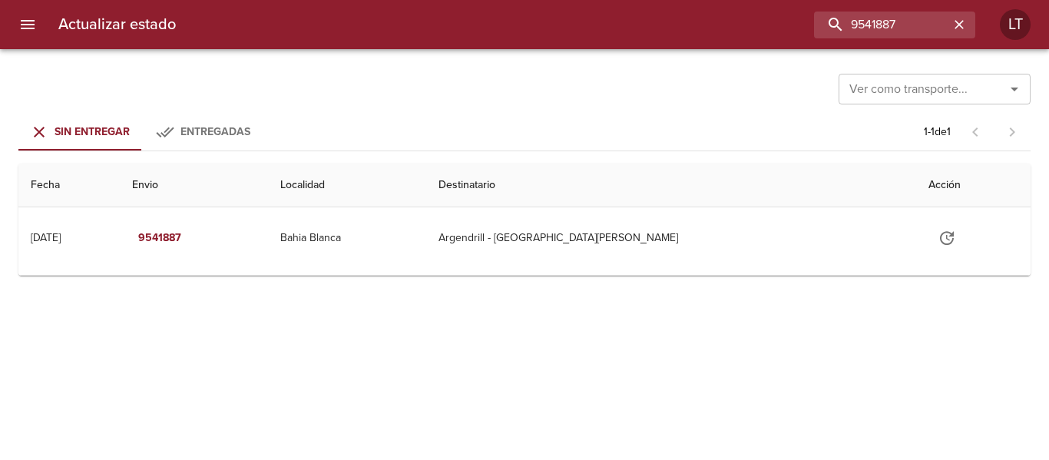
click at [701, 283] on div "Ver como transporte... Ver como transporte... Sin Entregar Entregadas 1 - 1 de …" at bounding box center [524, 254] width 1049 height 411
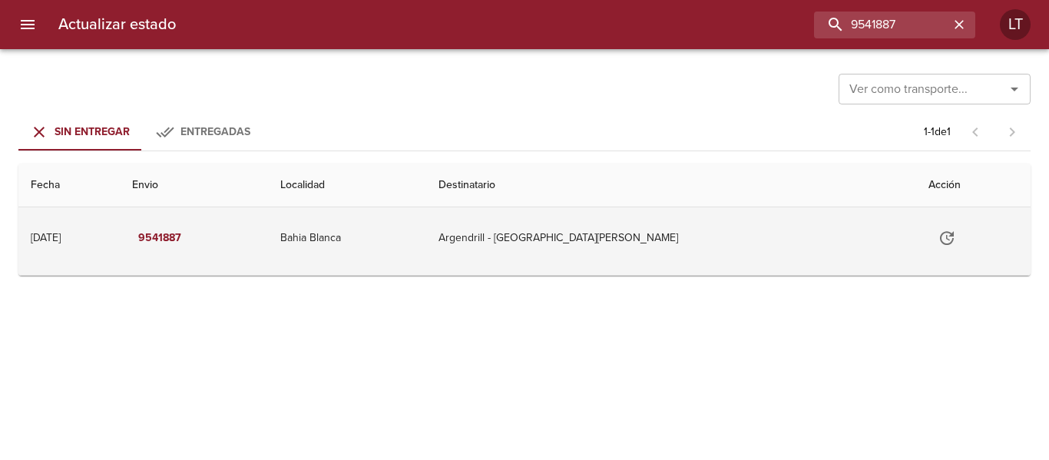
click at [690, 263] on td "Argendrill - [GEOGRAPHIC_DATA][PERSON_NAME]" at bounding box center [671, 237] width 490 height 61
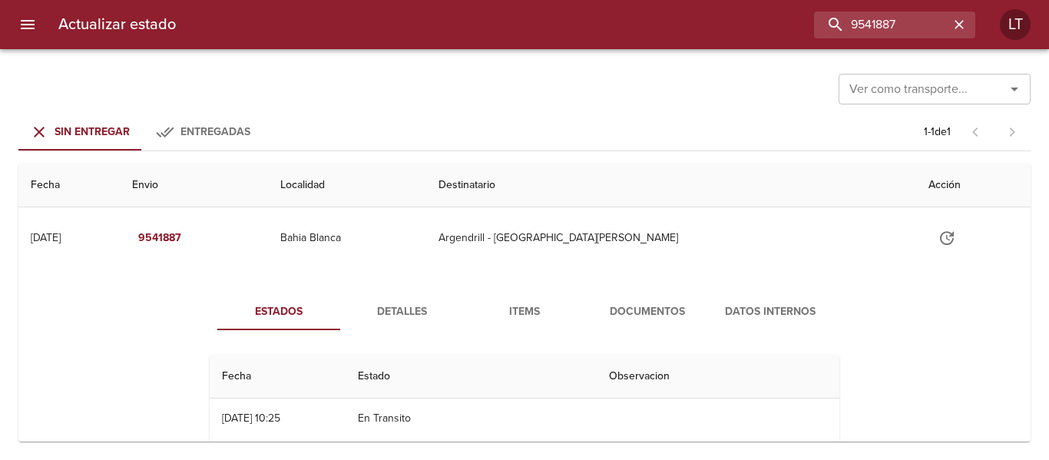
click at [624, 312] on span "Documentos" at bounding box center [647, 312] width 104 height 19
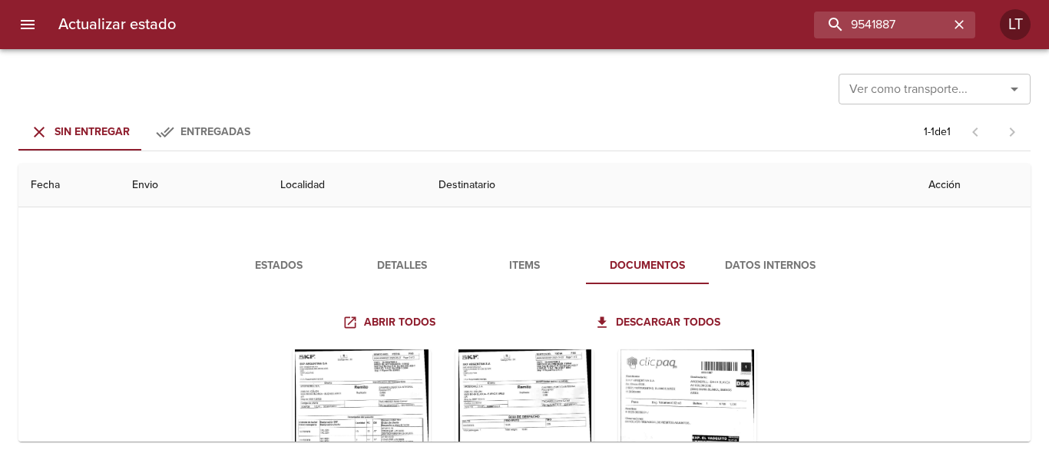
scroll to position [190, 0]
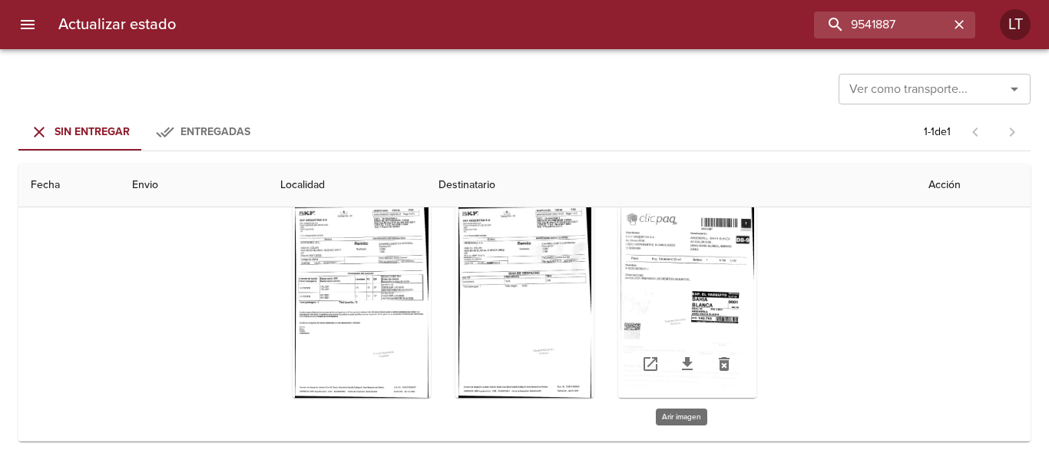
click at [693, 294] on div "Tabla de envíos del cliente" at bounding box center [687, 302] width 138 height 192
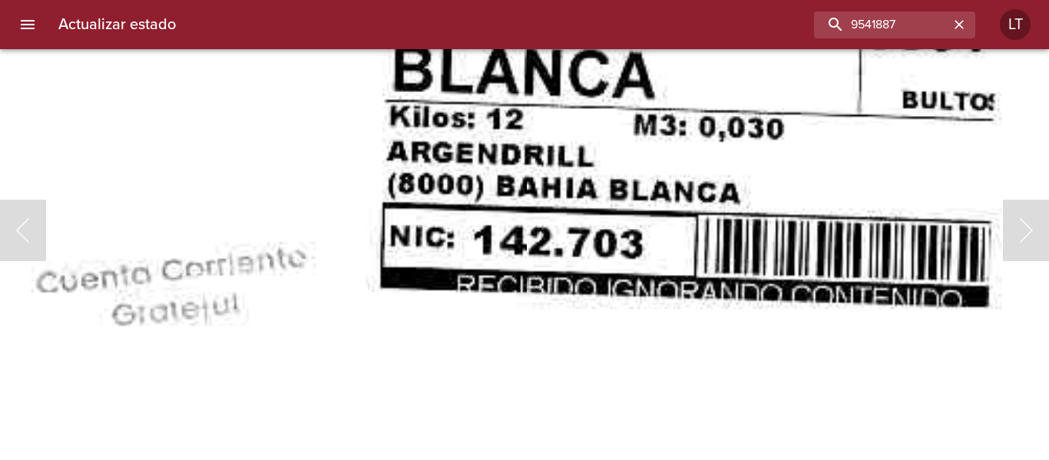
click at [536, 309] on img "Lightbox" at bounding box center [329, 29] width 1733 height 2484
